Goal: Information Seeking & Learning: Learn about a topic

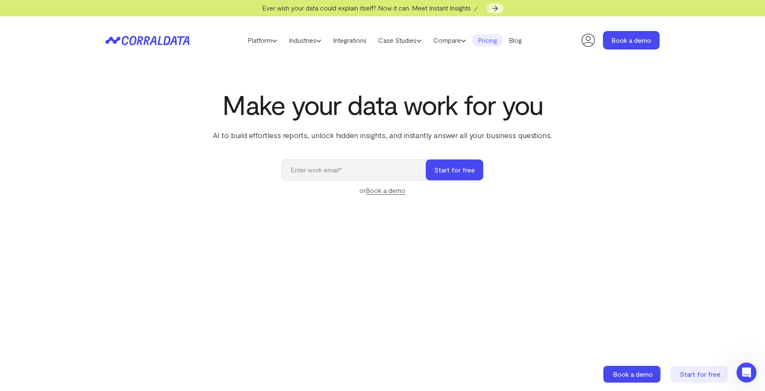
click at [492, 37] on link "Pricing" at bounding box center [487, 40] width 31 height 13
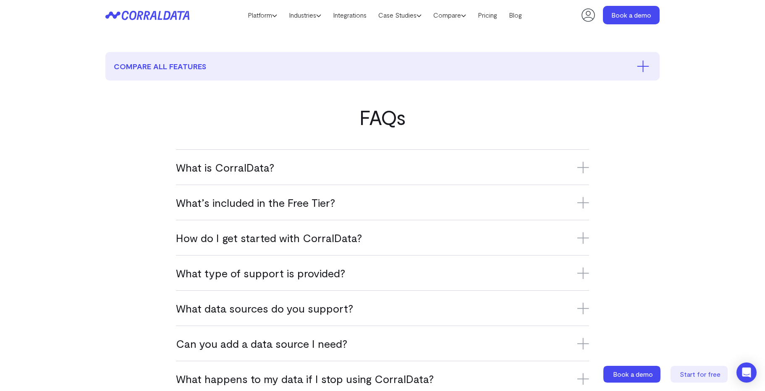
scroll to position [444, 0]
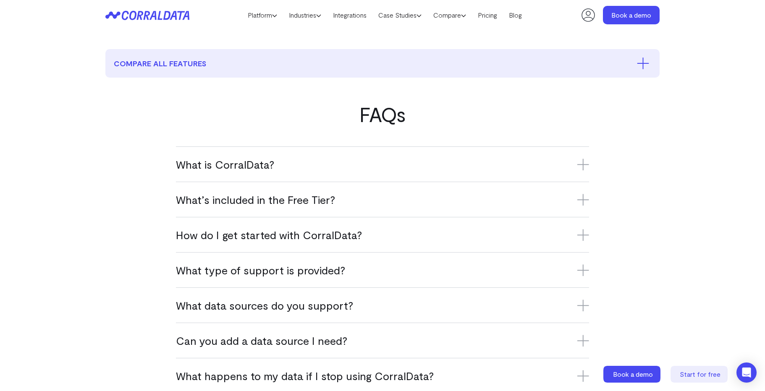
click at [583, 197] on icon at bounding box center [583, 200] width 0 height 12
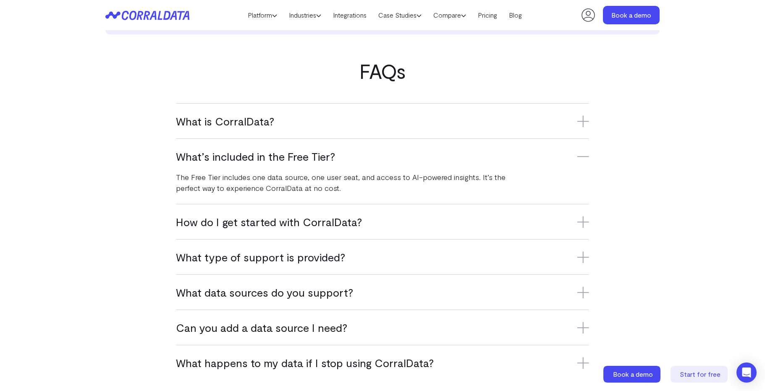
scroll to position [528, 0]
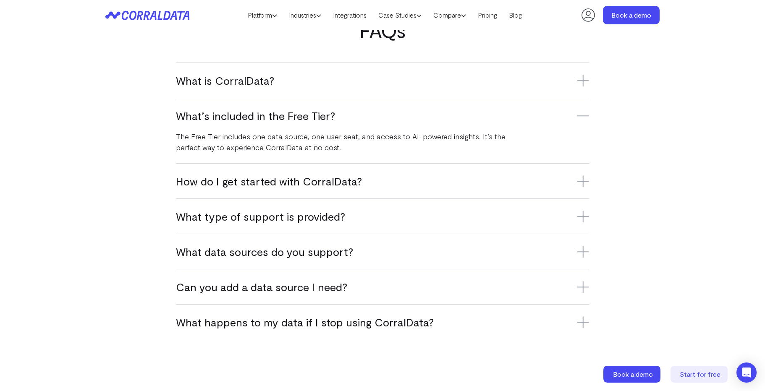
click at [580, 182] on icon at bounding box center [583, 181] width 12 height 12
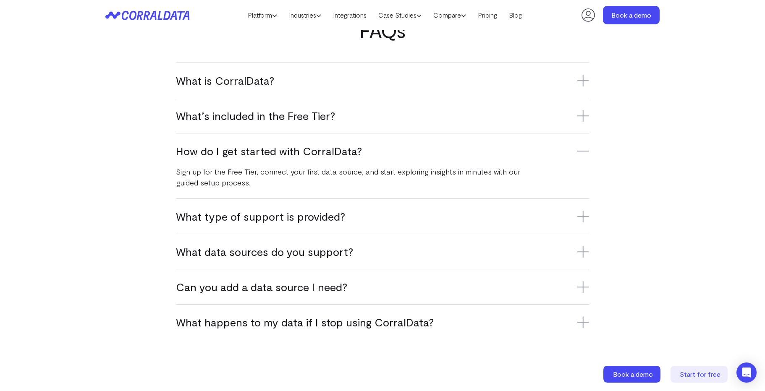
click at [583, 216] on icon at bounding box center [583, 217] width 12 height 12
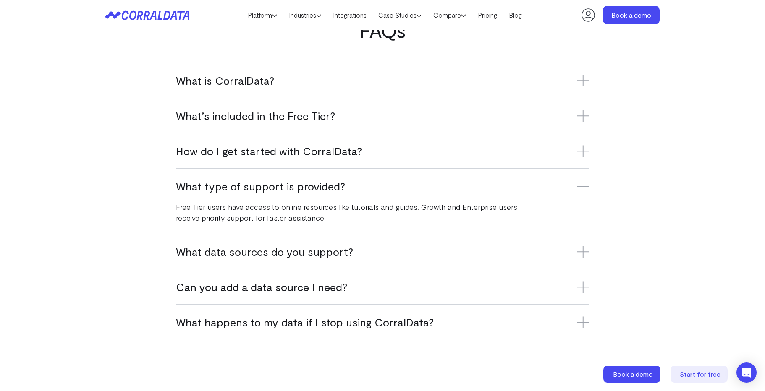
click at [581, 189] on icon at bounding box center [583, 186] width 12 height 12
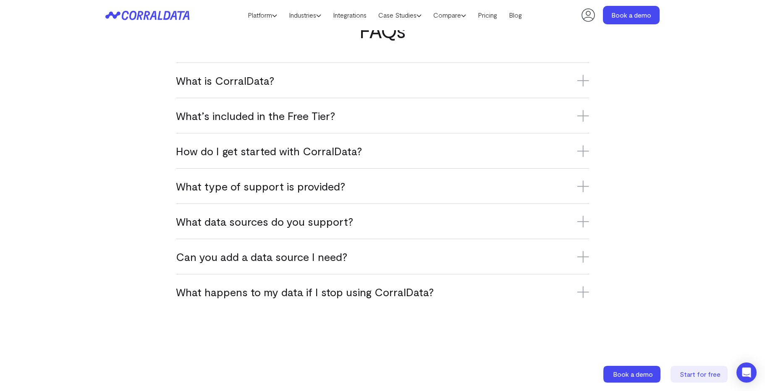
click at [583, 222] on icon at bounding box center [583, 222] width 0 height 12
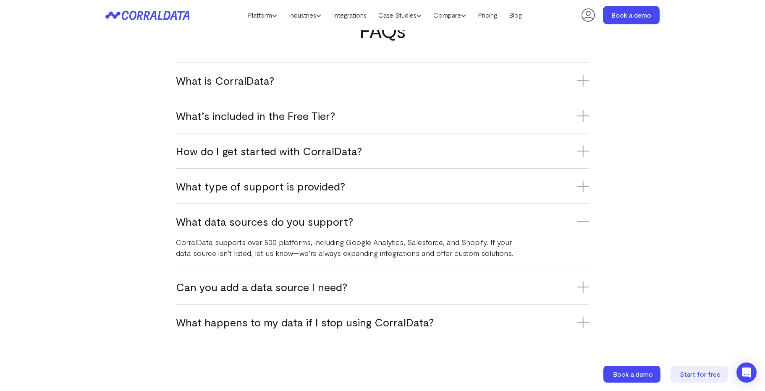
click at [584, 290] on icon at bounding box center [583, 287] width 12 height 12
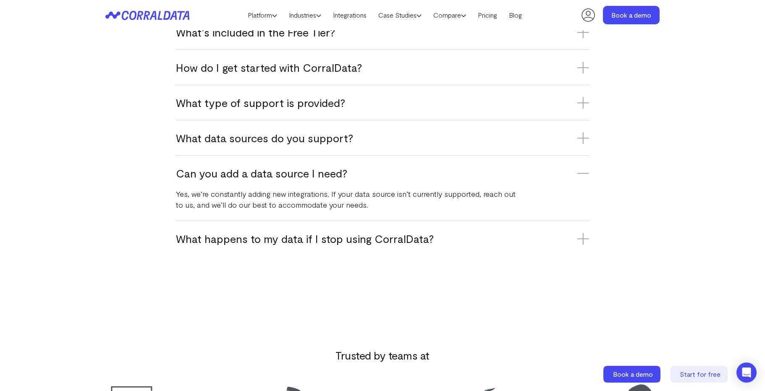
scroll to position [612, 0]
click at [584, 240] on icon at bounding box center [583, 238] width 12 height 12
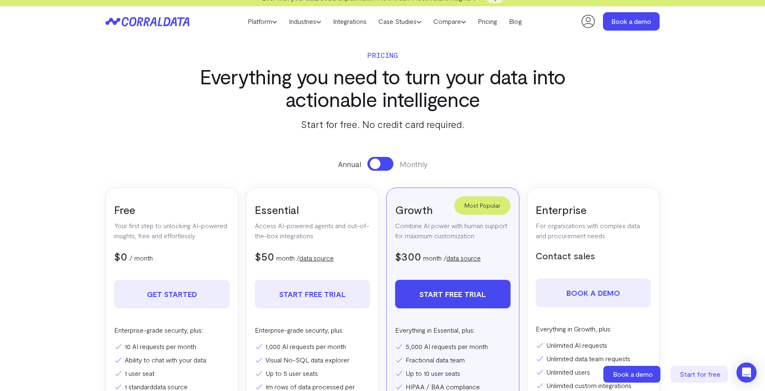
scroll to position [0, 0]
